Goal: Find specific page/section: Find specific page/section

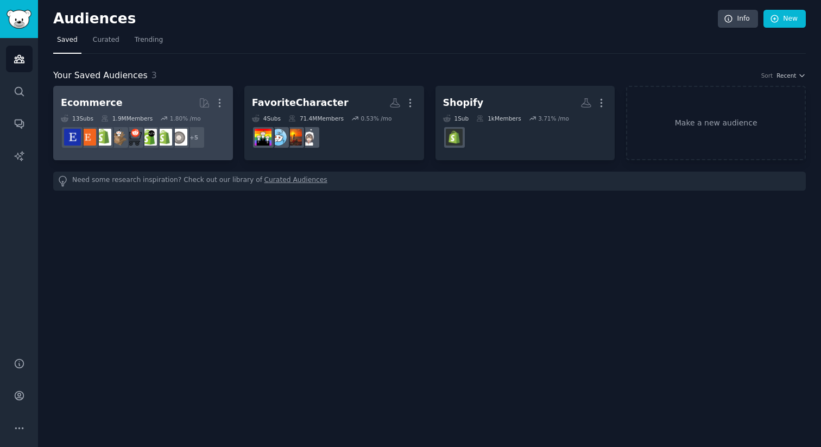
click at [209, 147] on dd "+ 5" at bounding box center [143, 137] width 164 height 30
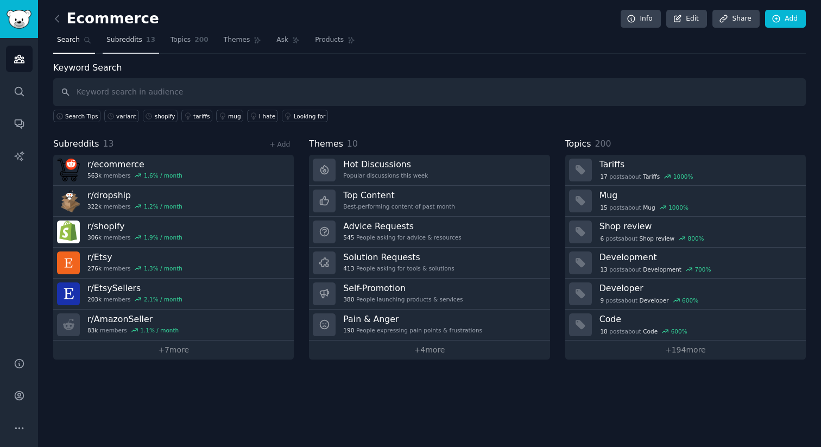
click at [132, 43] on span "Subreddits" at bounding box center [124, 40] width 36 height 10
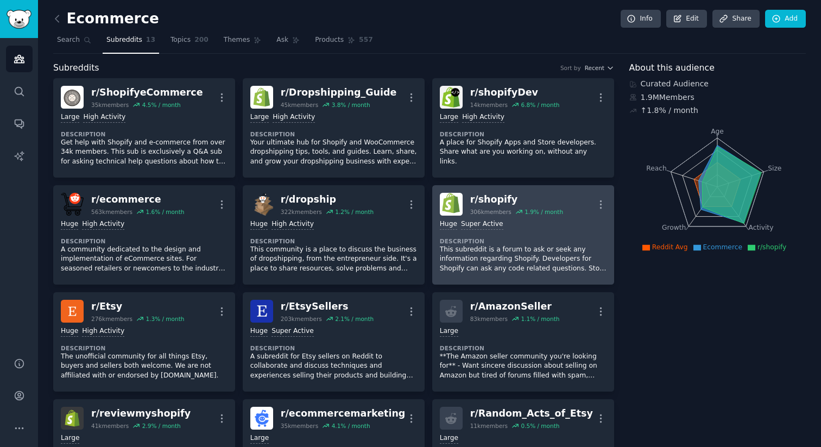
click at [547, 236] on div ">= 95th percentile for submissions / day Huge Super Active Description This sub…" at bounding box center [523, 245] width 167 height 61
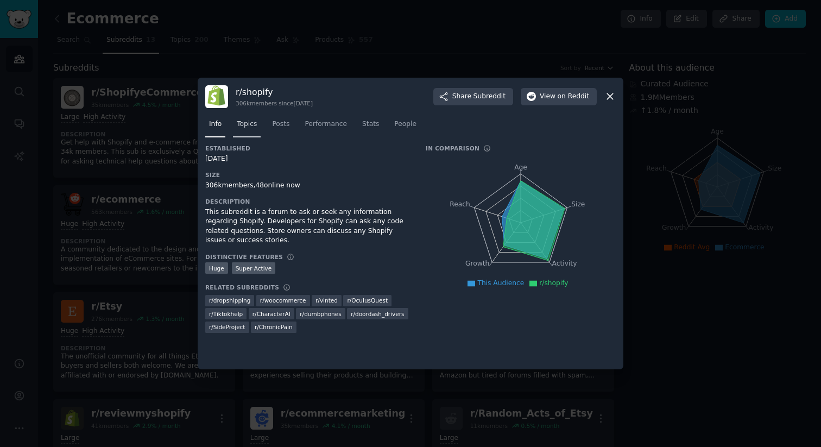
click at [245, 125] on span "Topics" at bounding box center [247, 124] width 20 height 10
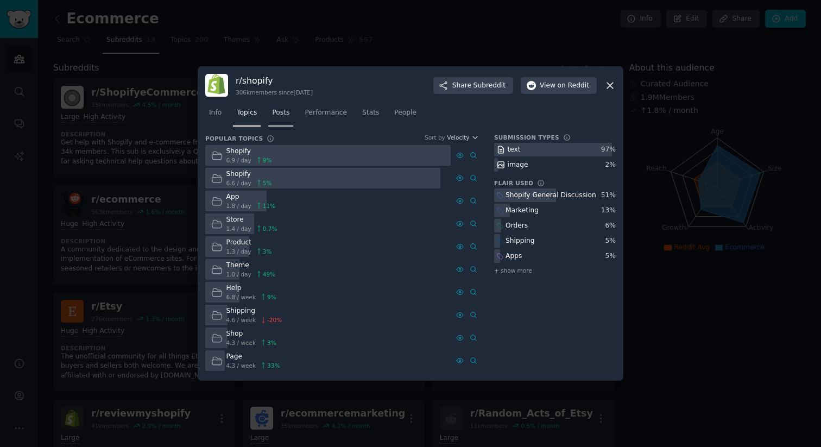
click at [288, 118] on link "Posts" at bounding box center [280, 115] width 25 height 22
